Goal: Task Accomplishment & Management: Manage account settings

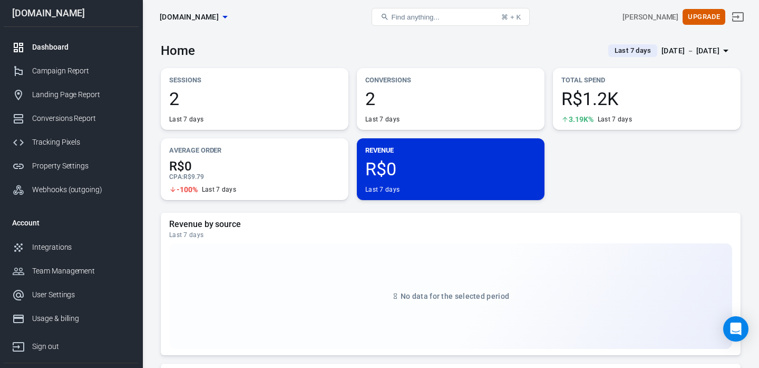
click at [695, 52] on div "[DATE] － [DATE]" at bounding box center [691, 50] width 58 height 13
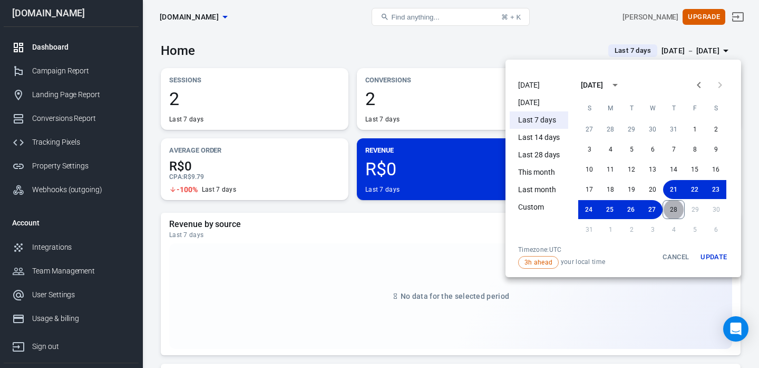
click at [671, 206] on button "28" at bounding box center [674, 209] width 22 height 19
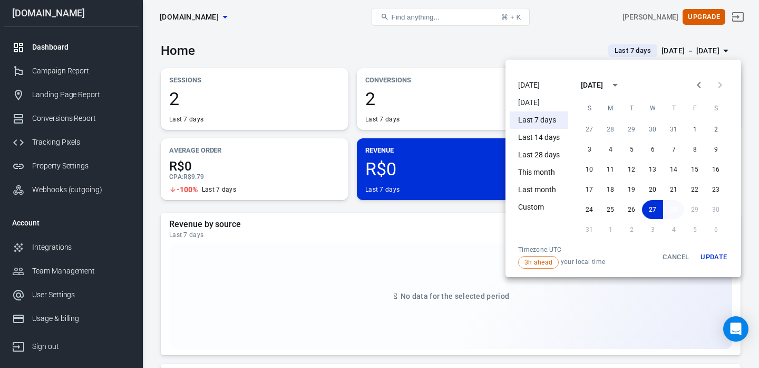
click at [674, 211] on button "28" at bounding box center [673, 209] width 21 height 19
click at [525, 88] on li "[DATE]" at bounding box center [539, 84] width 59 height 17
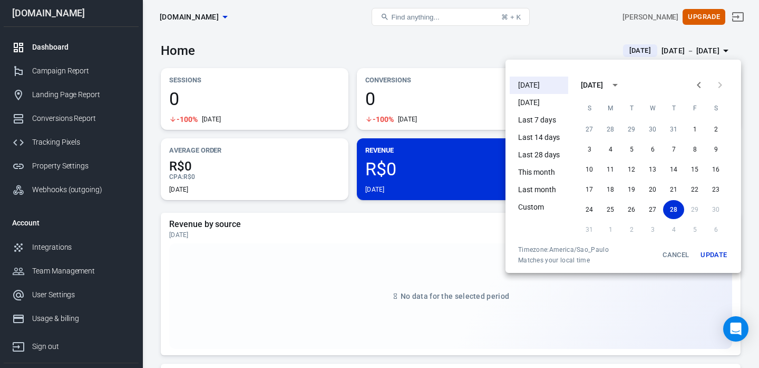
click at [399, 42] on div at bounding box center [379, 184] width 759 height 368
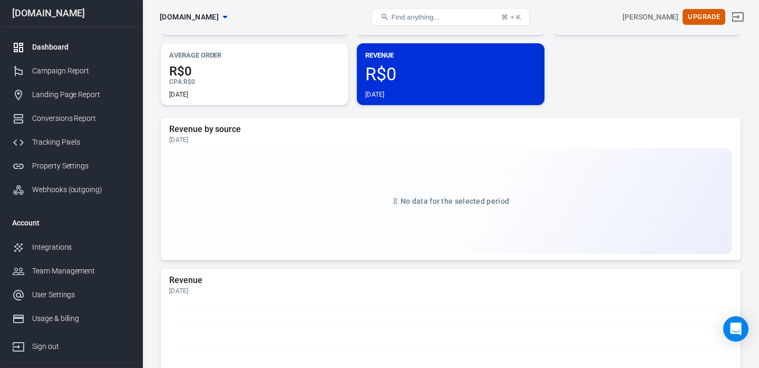
scroll to position [109, 0]
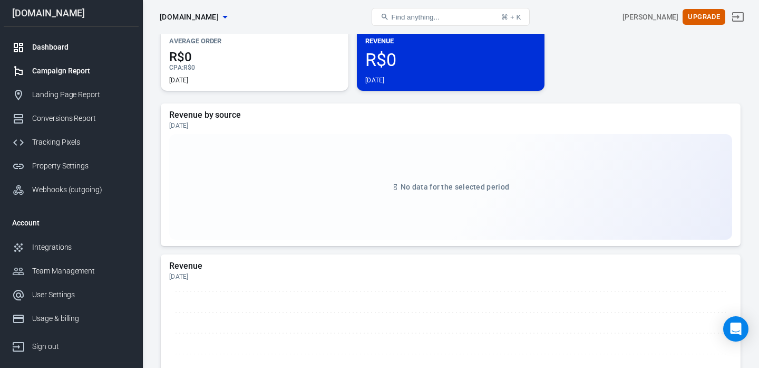
click at [49, 67] on div "Campaign Report" at bounding box center [81, 70] width 98 height 11
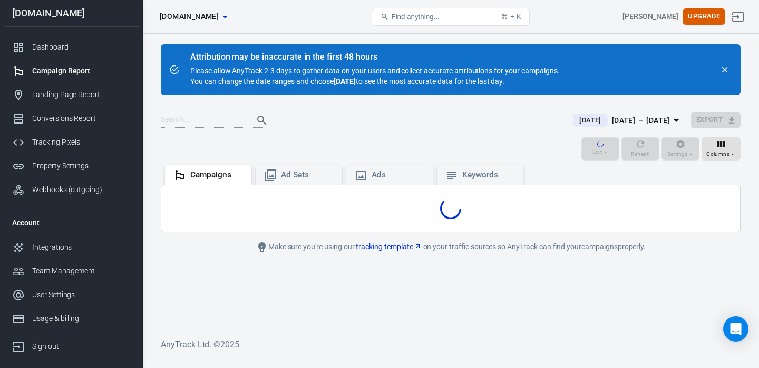
scroll to position [3, 0]
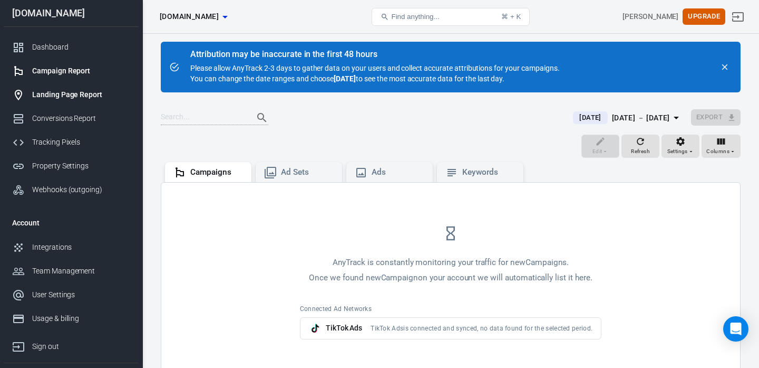
click at [76, 98] on div "Landing Page Report" at bounding box center [81, 94] width 98 height 11
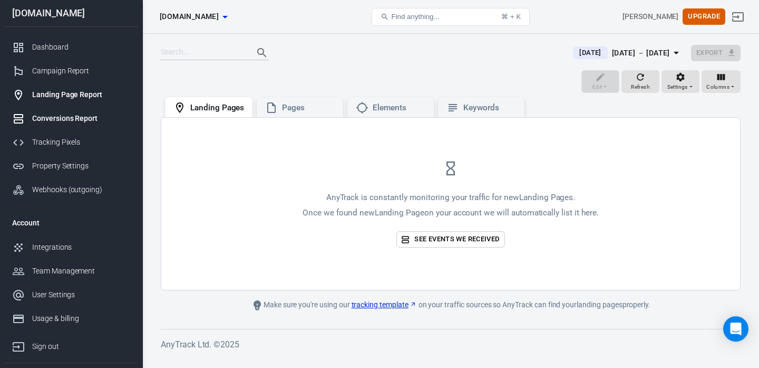
click at [81, 123] on div "Conversions Report" at bounding box center [81, 118] width 98 height 11
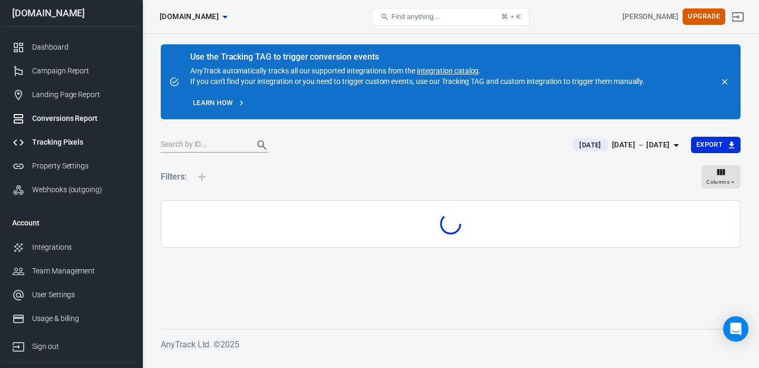
click at [73, 146] on div "Tracking Pixels" at bounding box center [81, 142] width 98 height 11
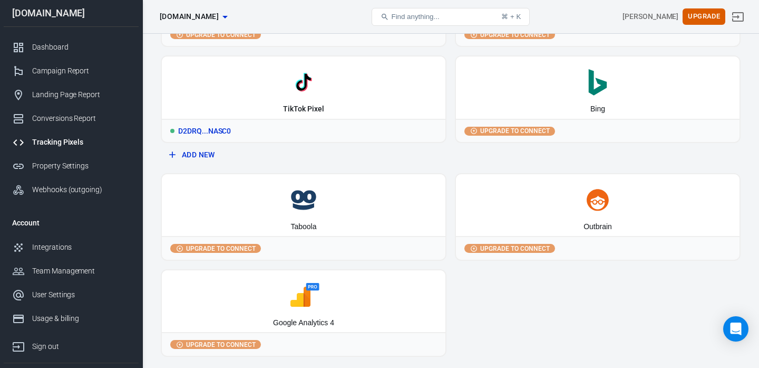
scroll to position [68, 0]
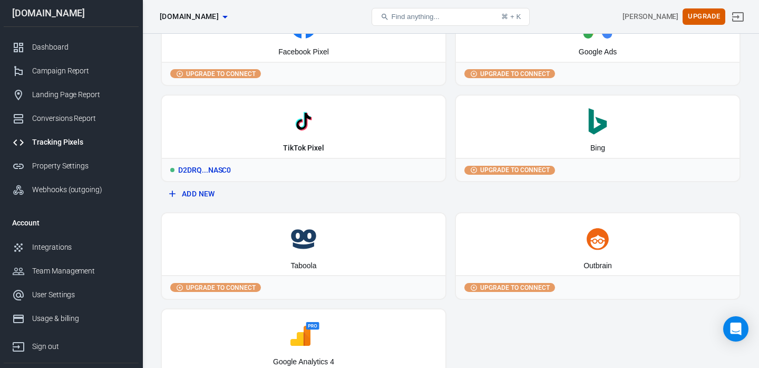
click at [260, 166] on div "D2DRQ...NASC0" at bounding box center [304, 169] width 284 height 23
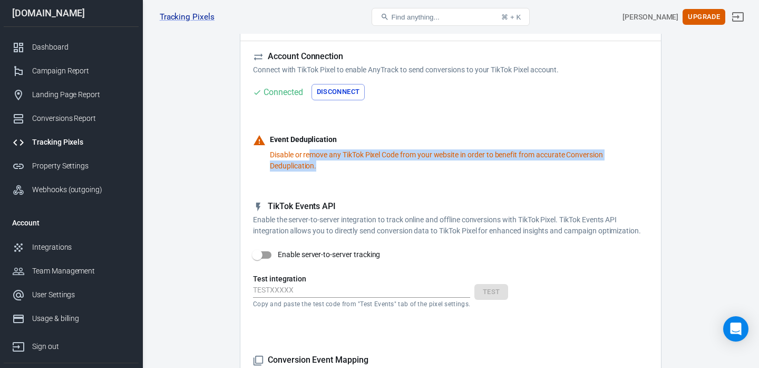
drag, startPoint x: 312, startPoint y: 158, endPoint x: 490, endPoint y: 177, distance: 179.8
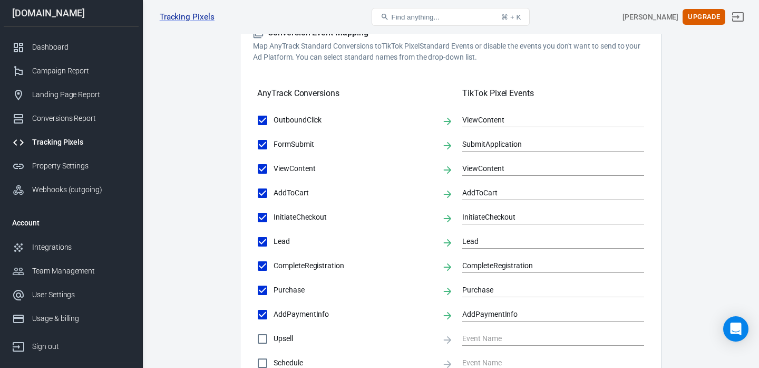
scroll to position [396, 0]
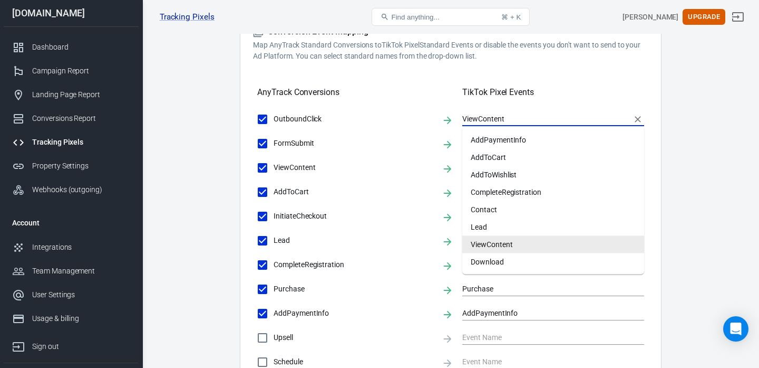
click at [465, 117] on input "ViewContent" at bounding box center [545, 118] width 166 height 13
click at [347, 219] on span "InitiateCheckout" at bounding box center [354, 215] width 160 height 11
click at [274, 219] on input "InitiateCheckout" at bounding box center [263, 216] width 22 height 22
checkbox input "false"
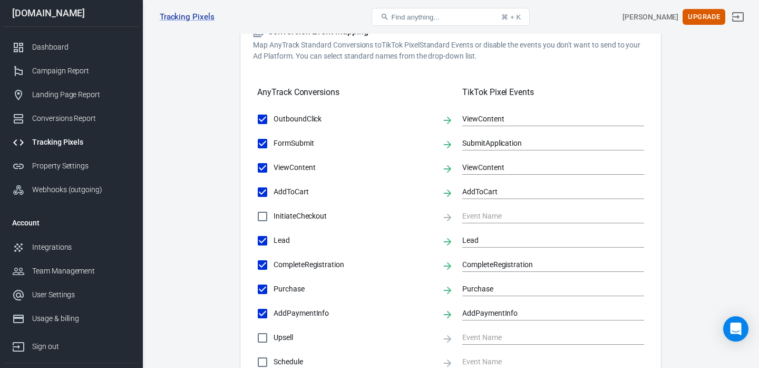
click at [409, 219] on span "InitiateCheckout" at bounding box center [354, 215] width 160 height 11
click at [274, 219] on input "InitiateCheckout" at bounding box center [263, 216] width 22 height 22
checkbox input "true"
type input "InitiateCheckout"
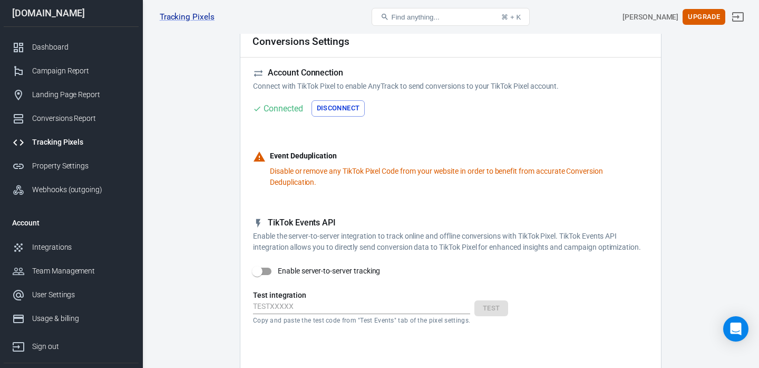
scroll to position [0, 0]
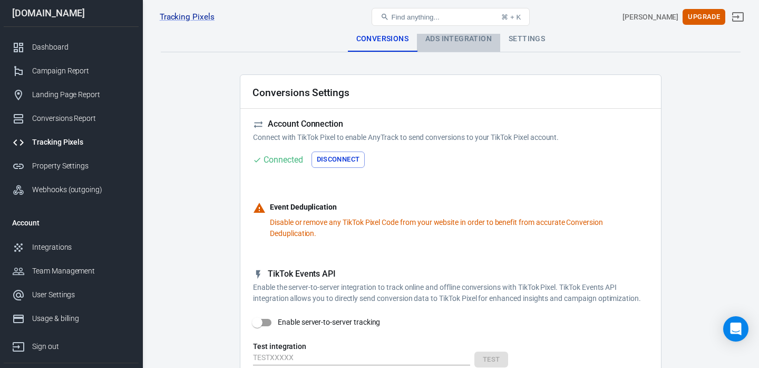
click at [428, 40] on div "Ads Integration" at bounding box center [458, 38] width 83 height 25
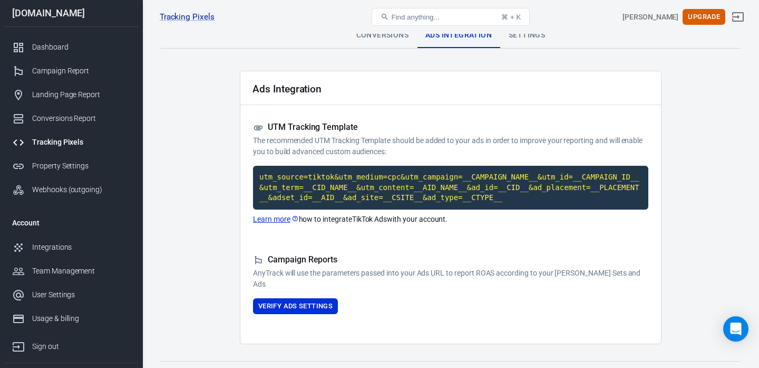
scroll to position [3, 0]
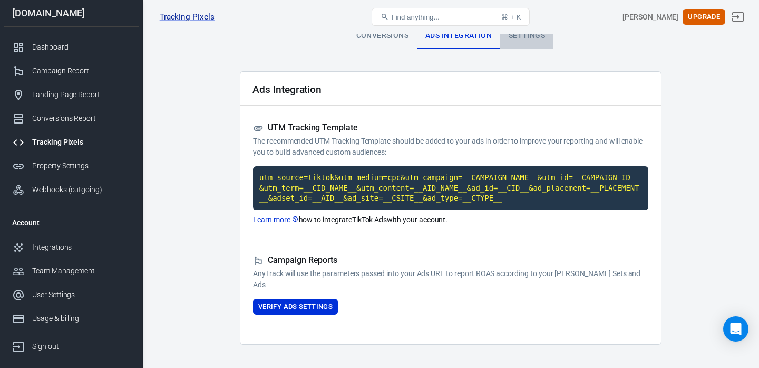
click at [518, 37] on div "Settings" at bounding box center [526, 35] width 53 height 25
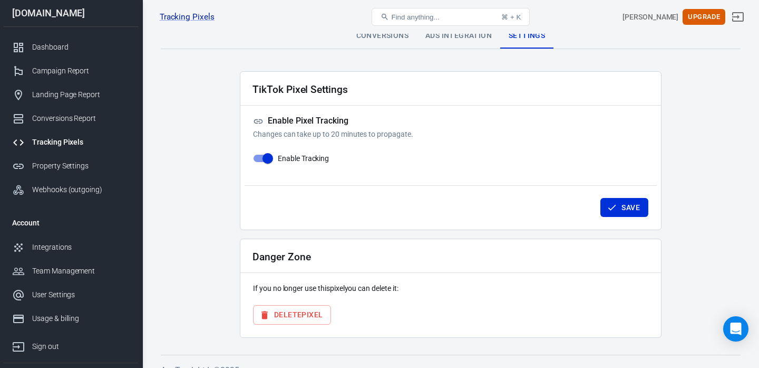
click at [384, 39] on div "Conversions" at bounding box center [382, 35] width 69 height 25
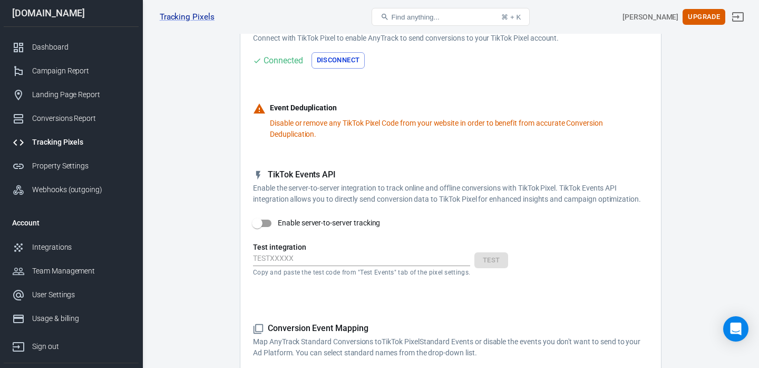
scroll to position [92, 0]
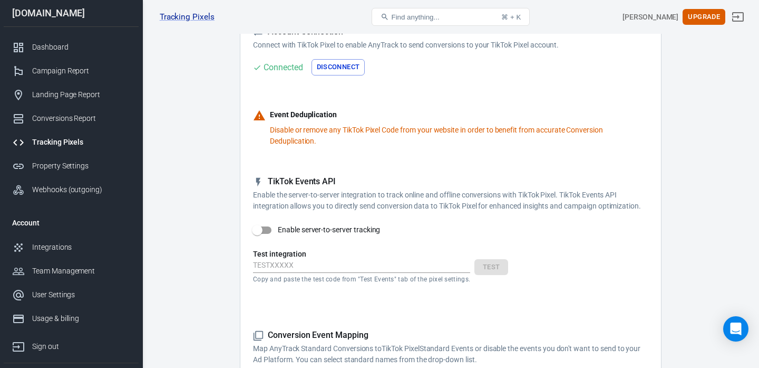
click at [294, 138] on p "Disable or remove any TikTok Pixel Code from your website in order to benefit f…" at bounding box center [459, 135] width 379 height 22
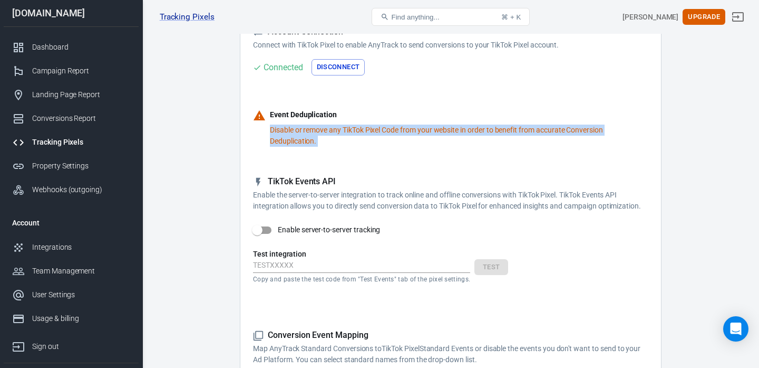
click at [294, 138] on p "Disable or remove any TikTok Pixel Code from your website in order to benefit f…" at bounding box center [459, 135] width 379 height 22
click at [352, 171] on form "Account Connection Connect with TikTok Pixel to enable AnyTrack to send convers…" at bounding box center [451, 373] width 396 height 695
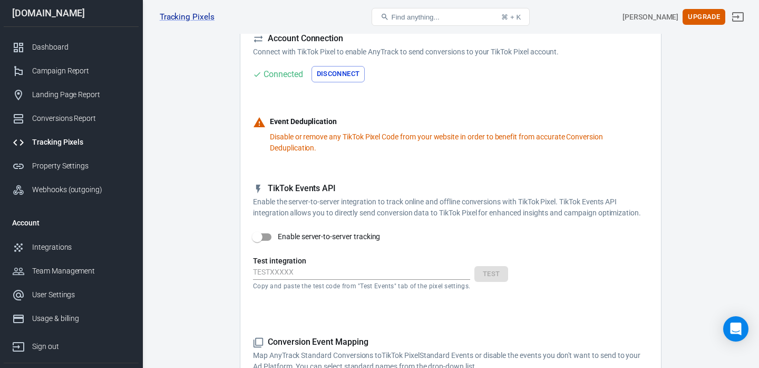
scroll to position [74, 0]
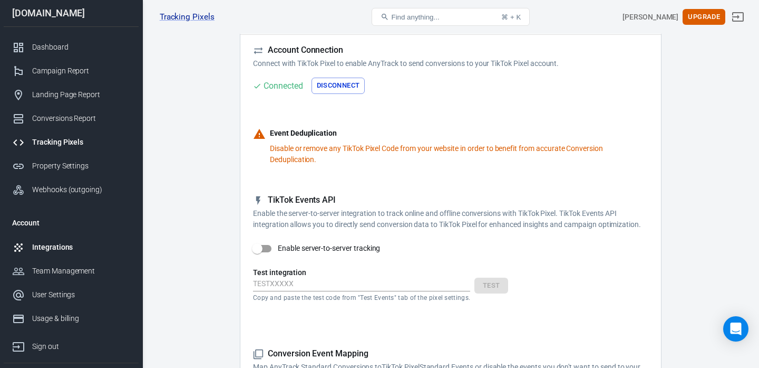
click at [88, 242] on div "Integrations" at bounding box center [81, 247] width 98 height 11
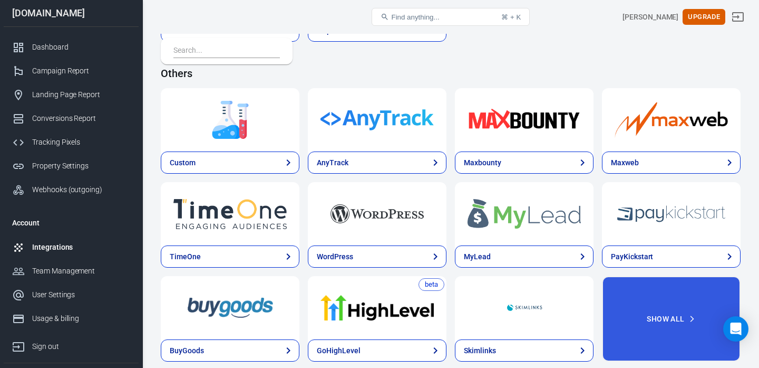
scroll to position [2213, 0]
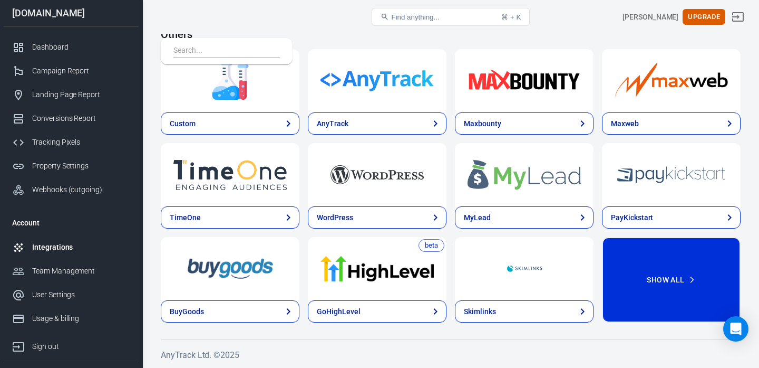
click at [614, 277] on button "Show All" at bounding box center [671, 279] width 139 height 85
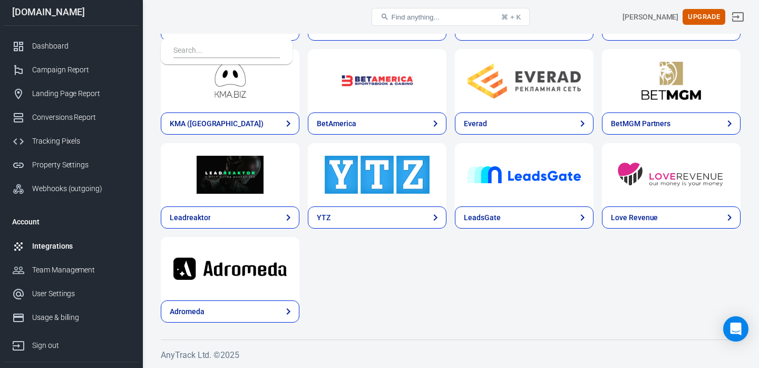
scroll to position [0, 0]
click at [65, 147] on div "Tracking Pixels" at bounding box center [81, 142] width 98 height 11
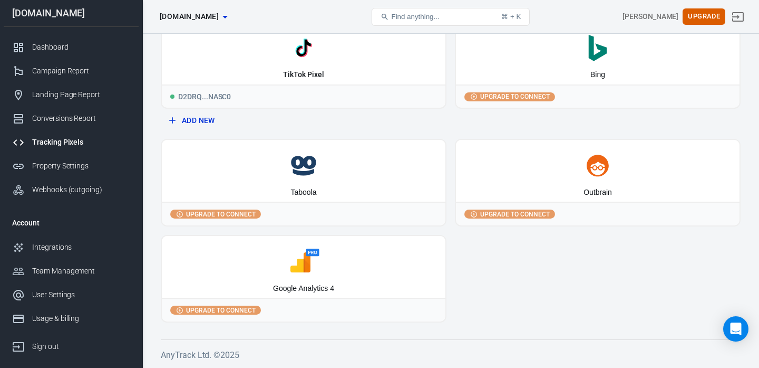
scroll to position [141, 0]
click at [214, 100] on div "D2DRQ...NASC0" at bounding box center [304, 95] width 284 height 23
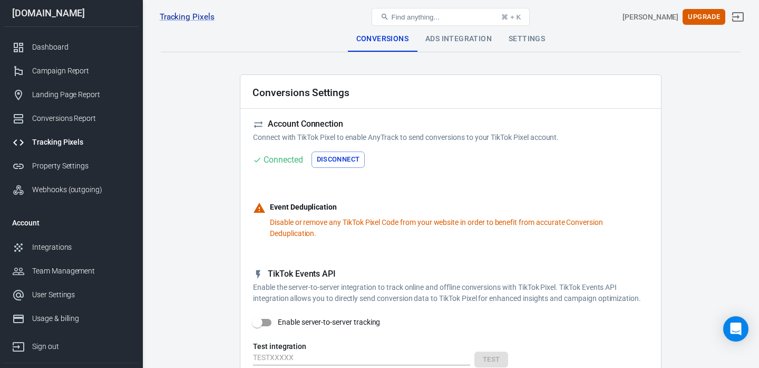
click at [333, 168] on div "Reminder: Don't forget to add the recommended UTM Tracking Template to your ads…" at bounding box center [451, 176] width 396 height 17
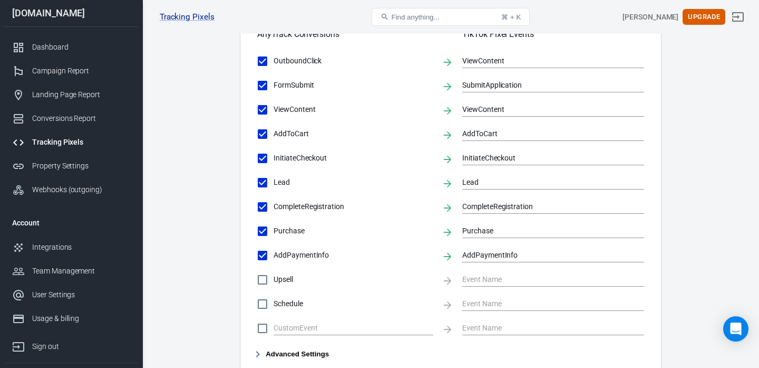
scroll to position [554, 0]
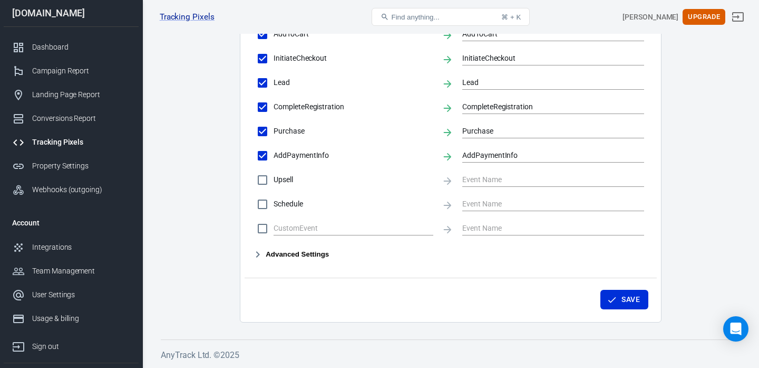
click at [291, 253] on button "Advanced Settings" at bounding box center [291, 254] width 76 height 13
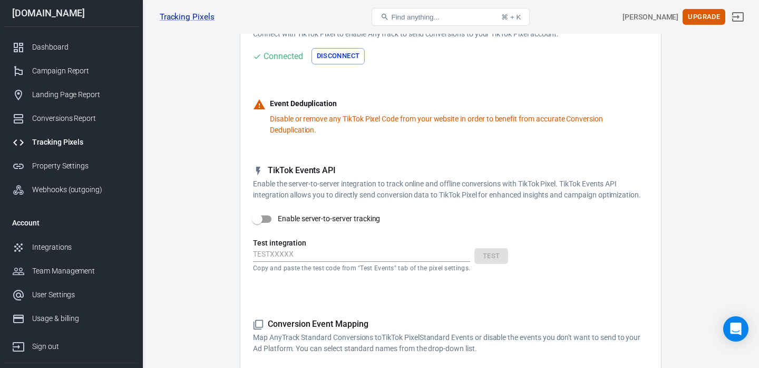
scroll to position [93, 0]
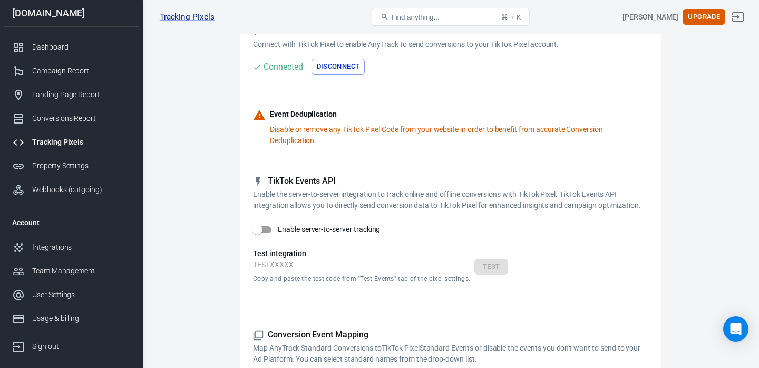
click at [336, 70] on button "Disconnect" at bounding box center [339, 67] width 54 height 16
click at [285, 70] on button "Connect" at bounding box center [274, 67] width 43 height 16
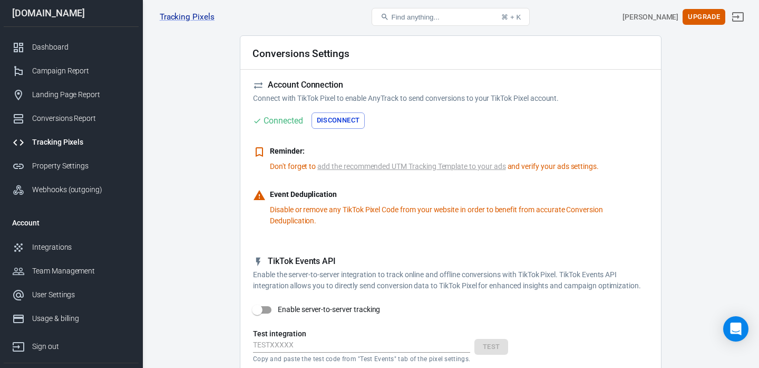
scroll to position [44, 0]
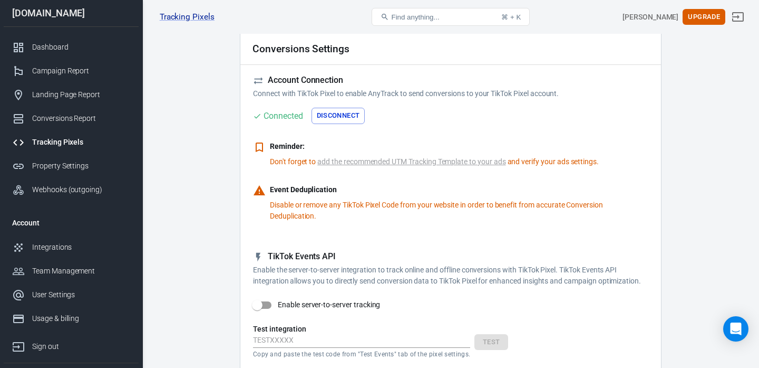
click at [449, 164] on link "add the recommended UTM Tracking Template to your ads" at bounding box center [411, 161] width 188 height 11
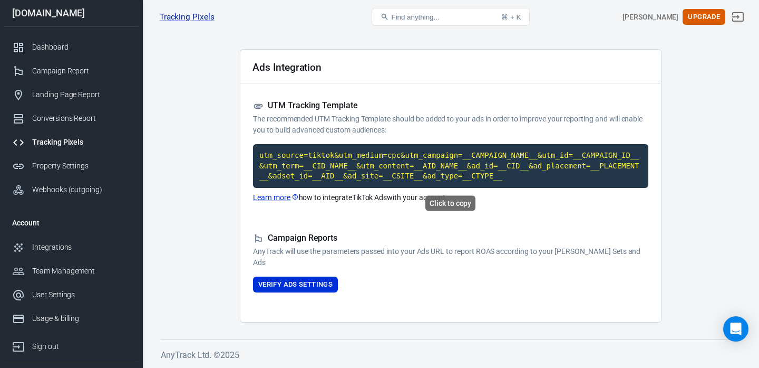
click at [491, 165] on code "utm_source=tiktok&utm_medium=cpc&utm_campaign=__CAMPAIGN_NAME__&utm_id=__CAMPAI…" at bounding box center [451, 166] width 396 height 44
click at [271, 197] on link "Learn more" at bounding box center [276, 197] width 46 height 11
click at [167, 18] on link "Tracking Pixels" at bounding box center [187, 17] width 55 height 11
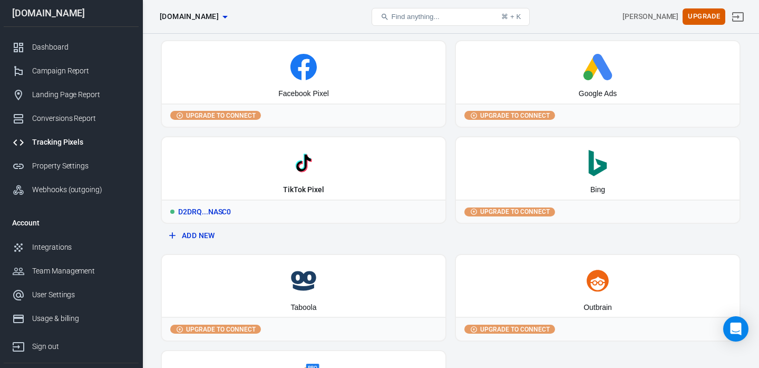
click at [303, 177] on div "TikTok Pixel" at bounding box center [304, 168] width 284 height 62
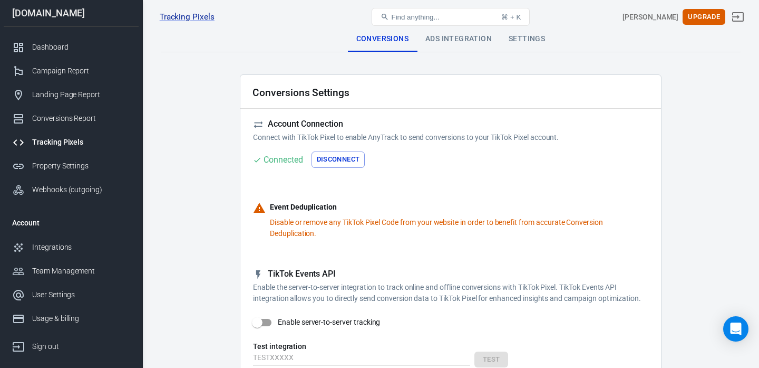
click at [456, 43] on div "Ads Integration" at bounding box center [458, 38] width 83 height 25
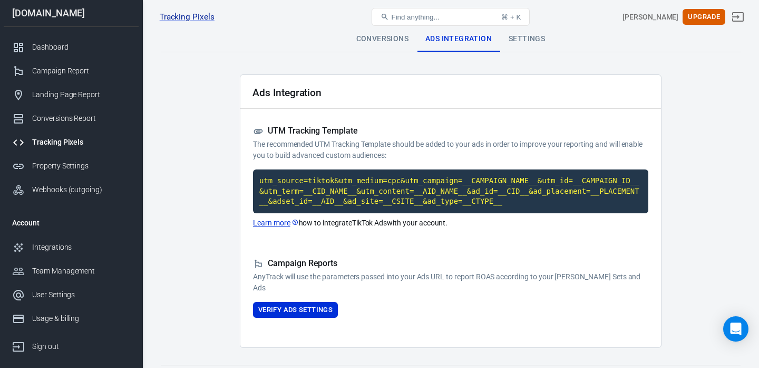
click at [530, 41] on div "Settings" at bounding box center [526, 38] width 53 height 25
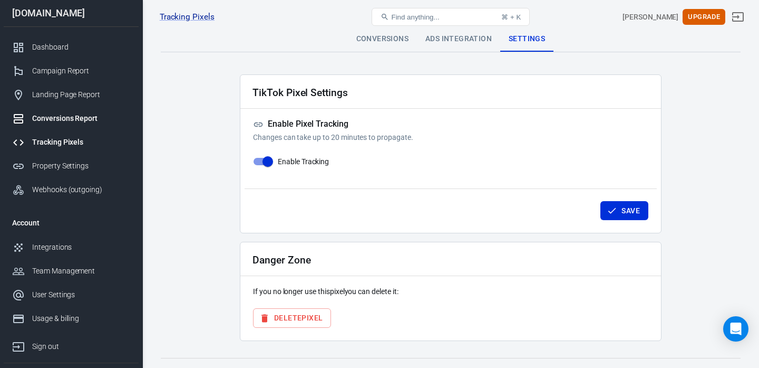
click at [65, 128] on link "Conversions Report" at bounding box center [71, 119] width 135 height 24
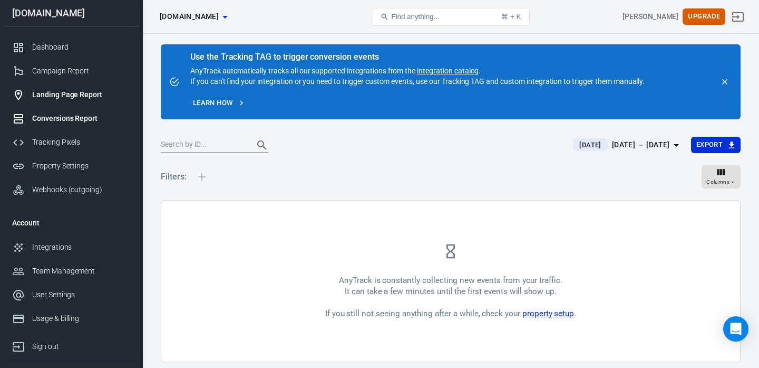
click at [57, 98] on div "Landing Page Report" at bounding box center [81, 94] width 98 height 11
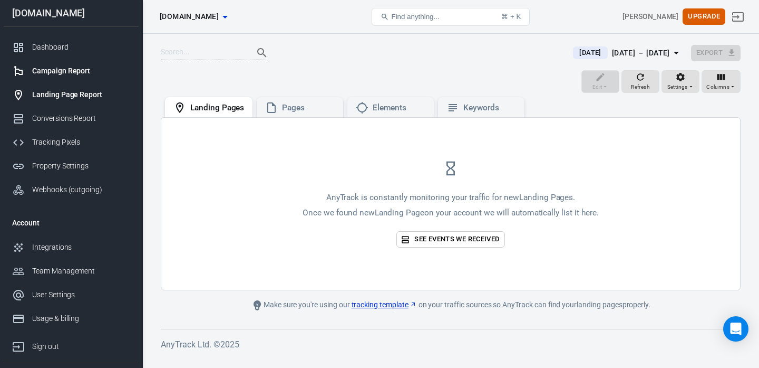
click at [64, 73] on div "Campaign Report" at bounding box center [81, 70] width 98 height 11
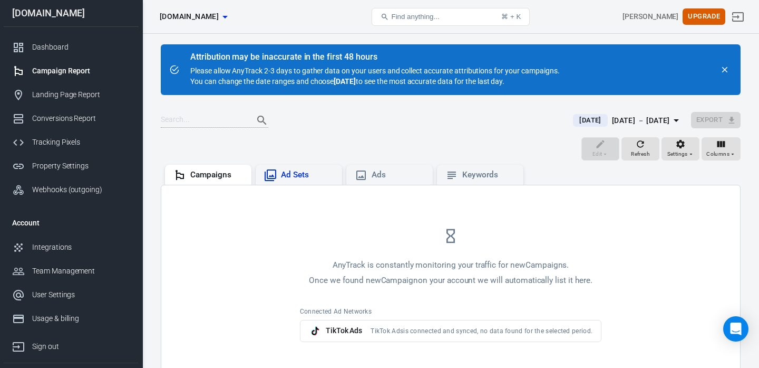
click at [301, 180] on div "Ad Sets" at bounding box center [299, 175] width 70 height 13
click at [387, 175] on div "Ads" at bounding box center [398, 174] width 53 height 11
click at [468, 180] on div "Keywords" at bounding box center [488, 174] width 53 height 11
click at [631, 119] on div "[DATE] － [DATE]" at bounding box center [641, 120] width 58 height 13
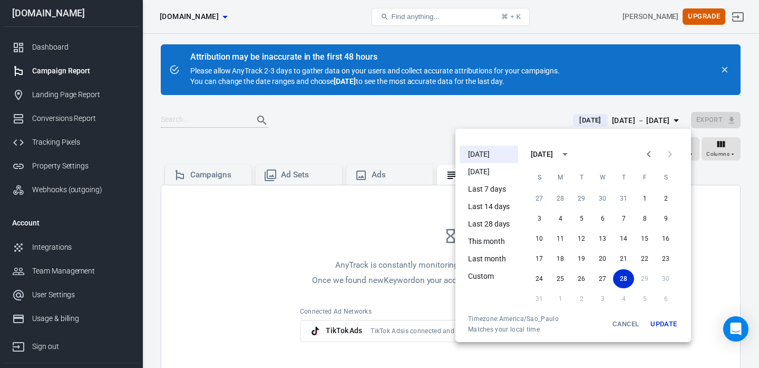
click at [399, 111] on div at bounding box center [379, 184] width 759 height 368
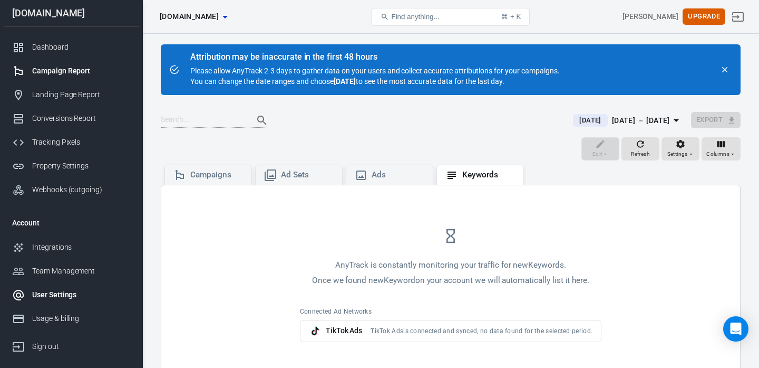
scroll to position [49, 0]
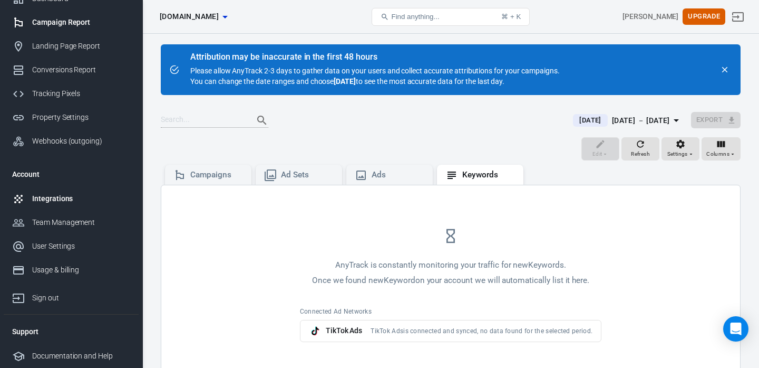
click at [49, 201] on div "Integrations" at bounding box center [81, 198] width 98 height 11
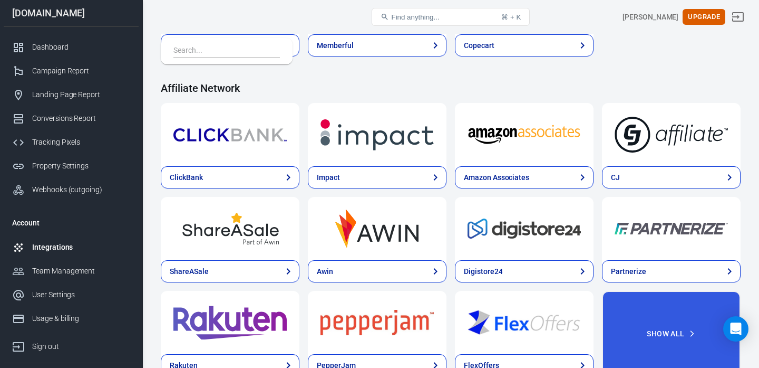
scroll to position [301, 0]
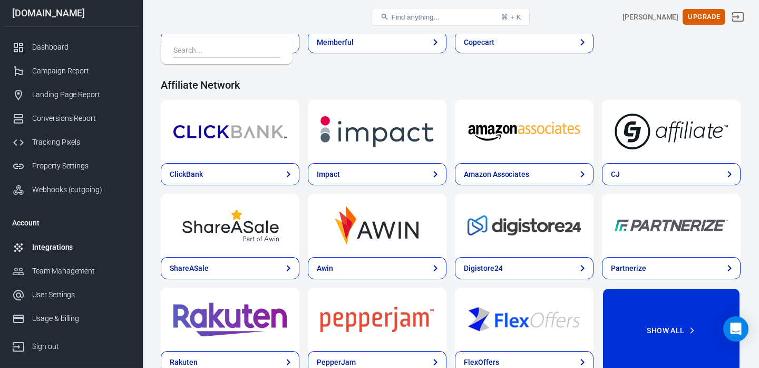
click at [631, 319] on button "Show All" at bounding box center [671, 329] width 139 height 85
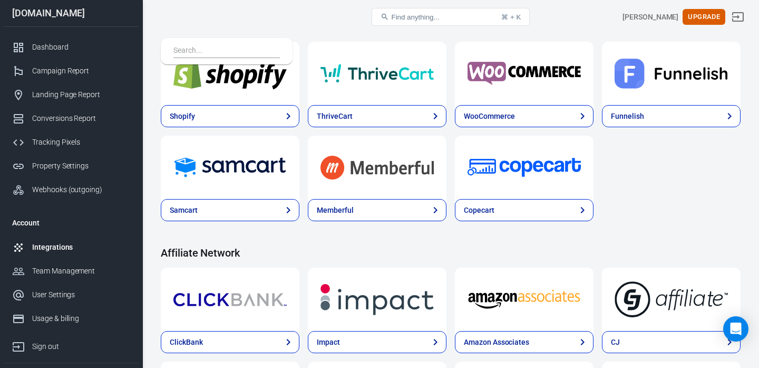
scroll to position [0, 0]
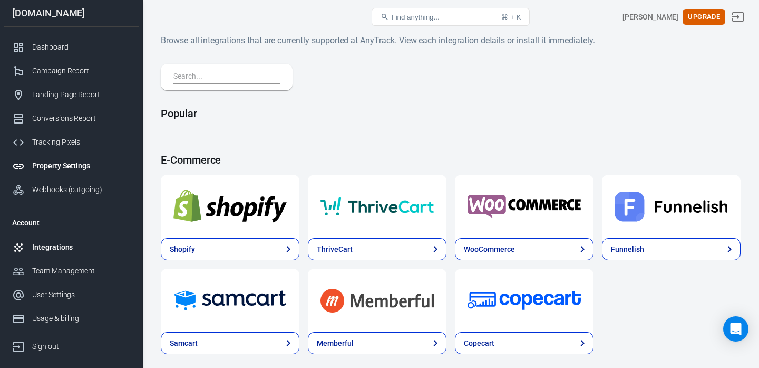
click at [41, 170] on div "Property Settings" at bounding box center [81, 165] width 98 height 11
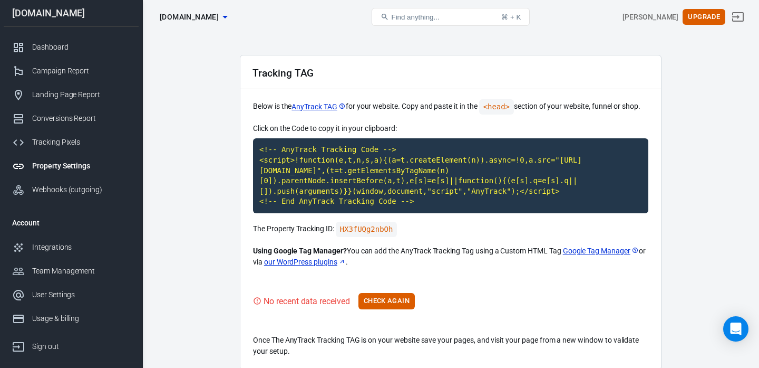
scroll to position [26, 0]
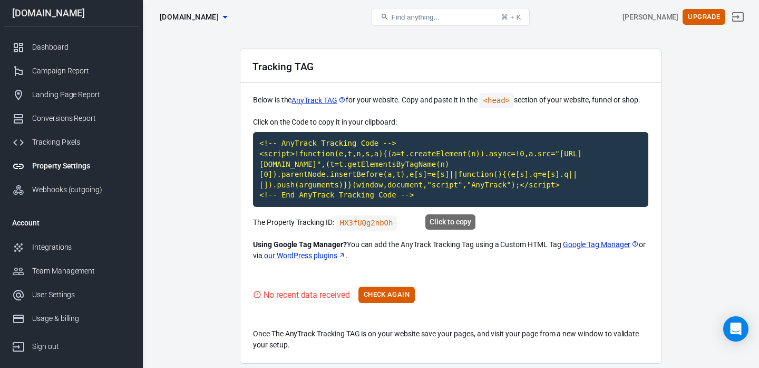
click at [435, 204] on code "<!-- AnyTrack Tracking Code --> <script>!function(e,t,n,s,a){(a=t.createElement…" at bounding box center [451, 169] width 396 height 75
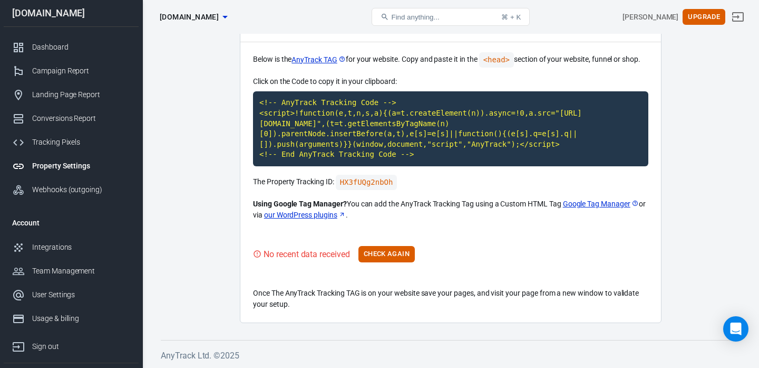
scroll to position [66, 0]
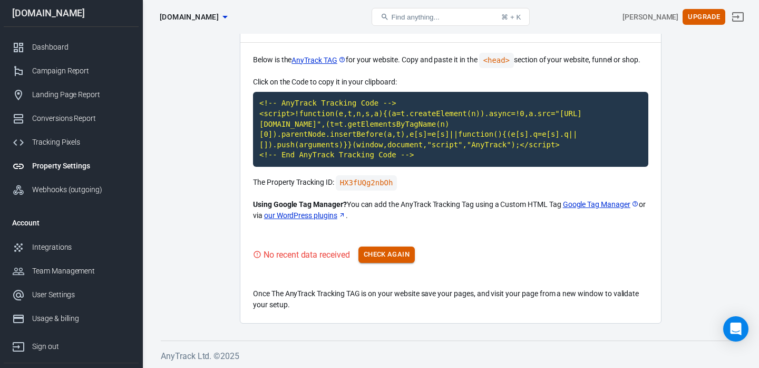
click at [375, 247] on button "Check Again" at bounding box center [387, 254] width 56 height 16
click at [583, 200] on link "Google Tag Manager" at bounding box center [601, 204] width 76 height 11
click at [378, 181] on code "HX3fUQg2nbOh" at bounding box center [367, 182] width 62 height 15
click at [54, 51] on div "Dashboard" at bounding box center [81, 47] width 98 height 11
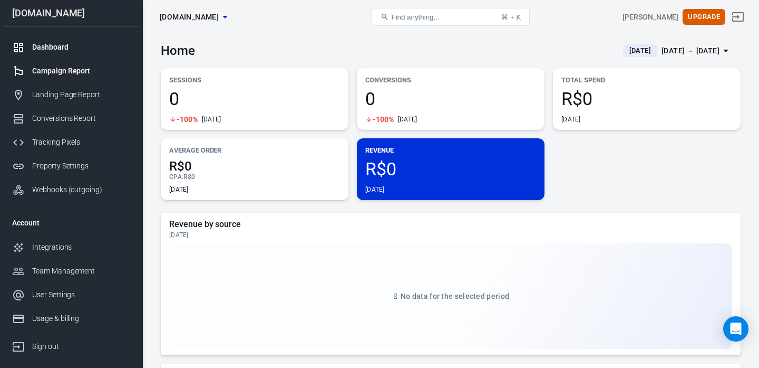
click at [56, 68] on div "Campaign Report" at bounding box center [81, 70] width 98 height 11
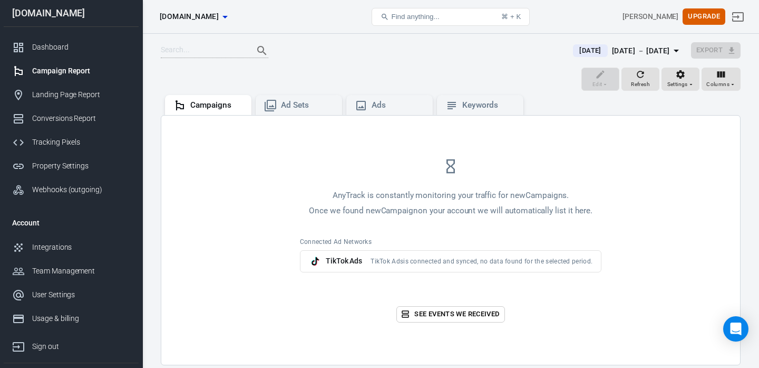
scroll to position [71, 0]
click at [367, 263] on div "TikTok Ads TikTok Ads is connected and synced, no data found for the selected p…" at bounding box center [451, 260] width 302 height 22
click at [347, 263] on span "TikTok Ads" at bounding box center [344, 259] width 37 height 11
drag, startPoint x: 421, startPoint y: 263, endPoint x: 467, endPoint y: 262, distance: 45.9
click at [467, 262] on span "TikTok Ads is connected and synced, no data found for the selected period." at bounding box center [482, 260] width 222 height 8
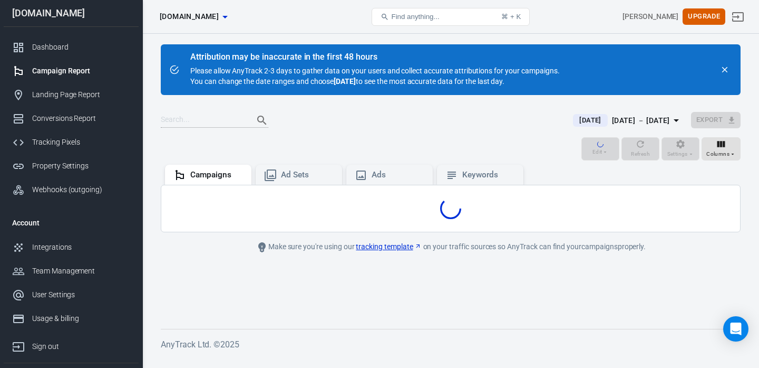
click at [668, 117] on div "[DATE] － [DATE]" at bounding box center [641, 120] width 58 height 13
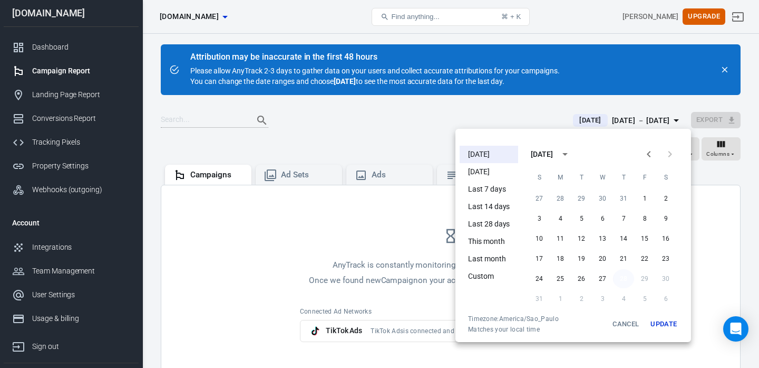
click at [624, 273] on button "28" at bounding box center [623, 278] width 21 height 19
click at [665, 324] on button "Update" at bounding box center [664, 323] width 34 height 19
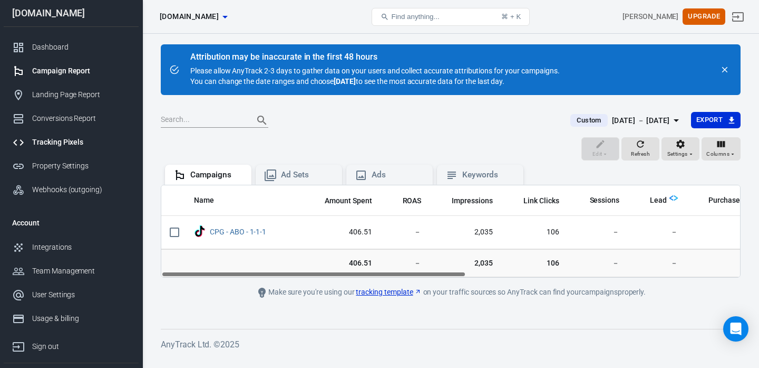
click at [36, 146] on div "Tracking Pixels" at bounding box center [81, 142] width 98 height 11
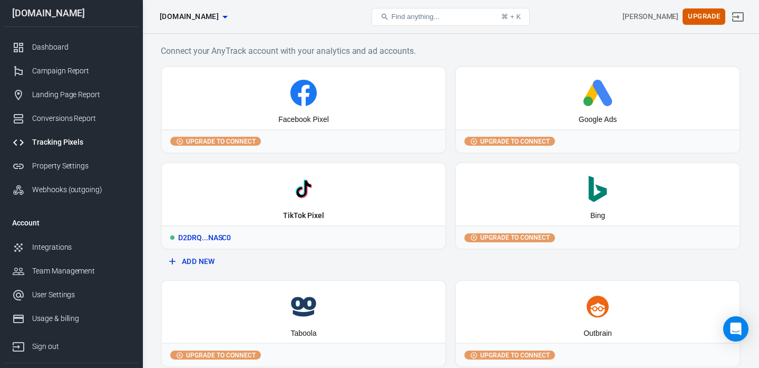
click at [307, 205] on div "TikTok Pixel" at bounding box center [304, 194] width 284 height 62
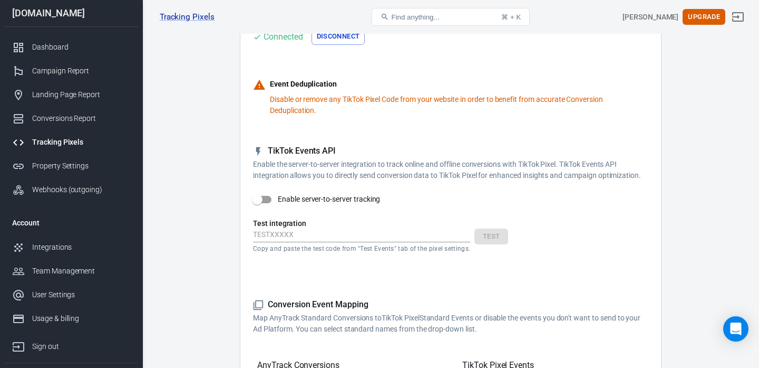
scroll to position [124, 0]
click at [52, 124] on link "Conversions Report" at bounding box center [71, 119] width 135 height 24
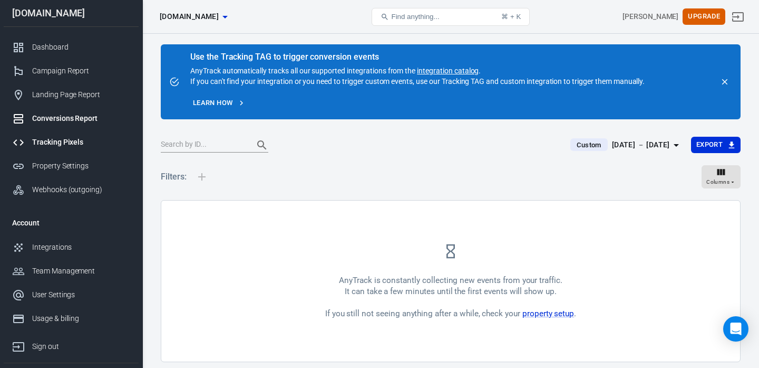
click at [58, 140] on div "Tracking Pixels" at bounding box center [81, 142] width 98 height 11
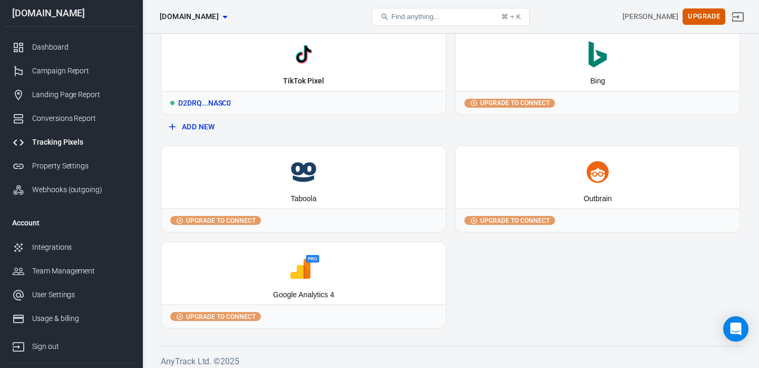
scroll to position [141, 0]
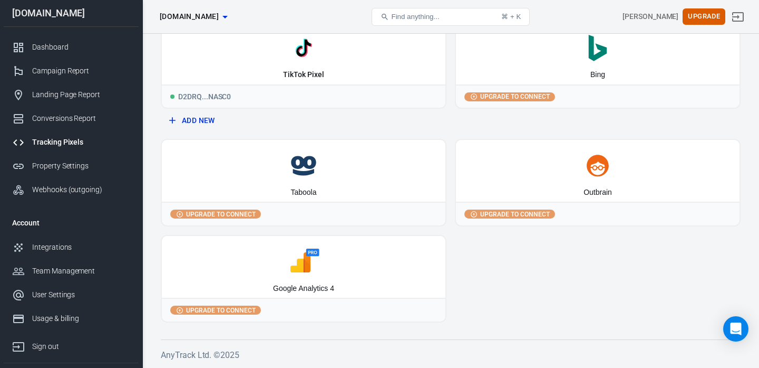
click at [319, 268] on icon at bounding box center [303, 261] width 275 height 26
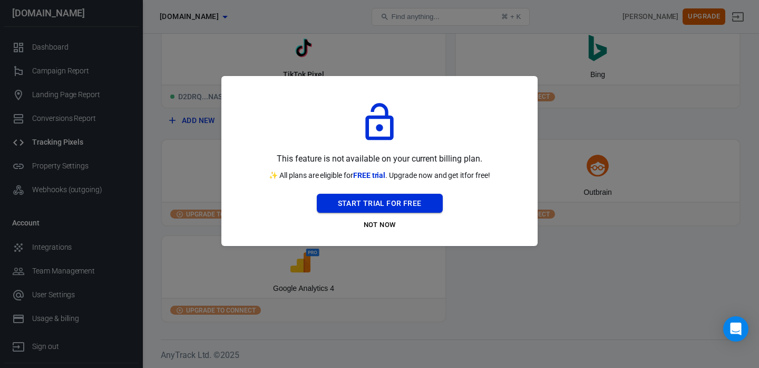
click at [371, 197] on button "Start Trial For Free" at bounding box center [380, 204] width 126 height 20
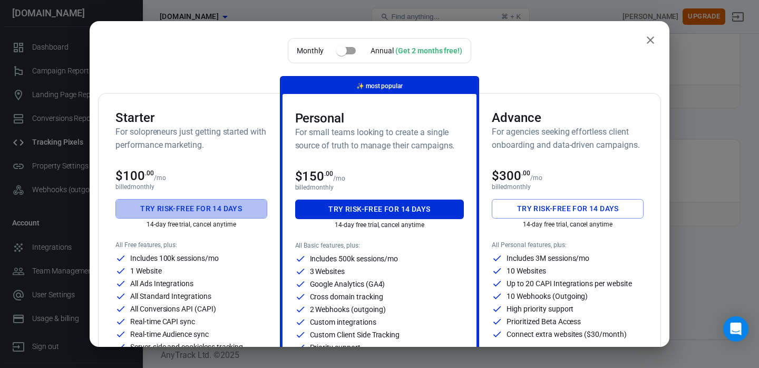
click at [209, 210] on button "Try risk-free for 14 days" at bounding box center [191, 209] width 152 height 20
